Goal: Information Seeking & Learning: Learn about a topic

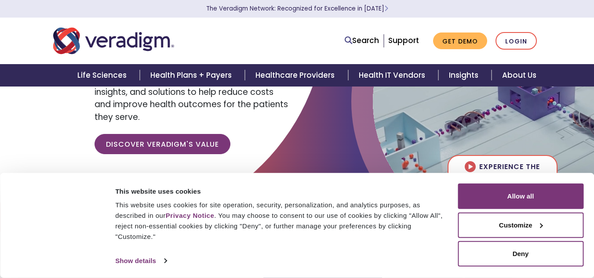
scroll to position [95, 0]
click at [239, 145] on p "Discover Veradigm's Value" at bounding box center [193, 144] width 196 height 20
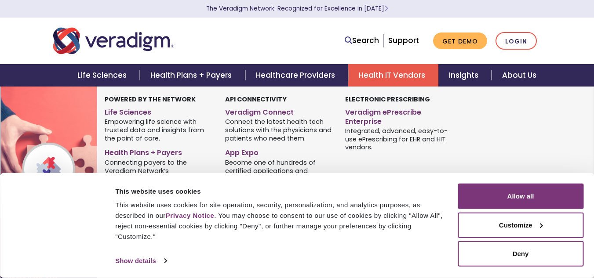
scroll to position [456, 0]
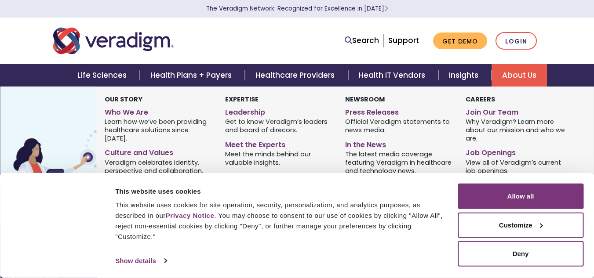
click at [507, 82] on link "About Us" at bounding box center [519, 75] width 55 height 22
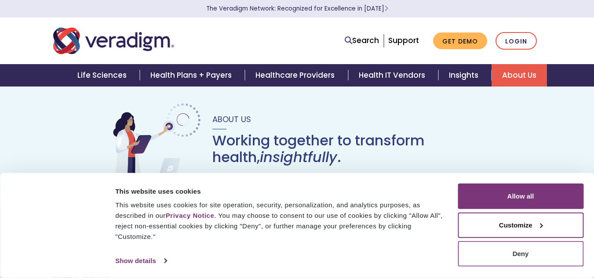
click at [530, 253] on button "Deny" at bounding box center [521, 254] width 126 height 26
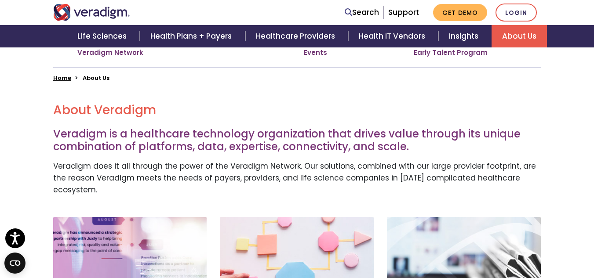
scroll to position [197, 0]
